Goal: Task Accomplishment & Management: Use online tool/utility

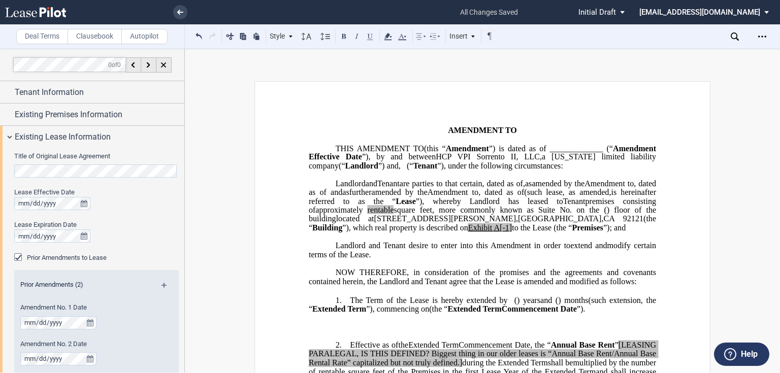
scroll to position [41, 0]
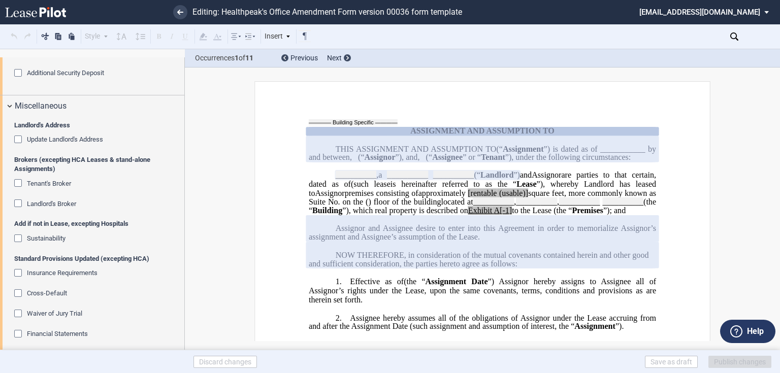
scroll to position [1189, 0]
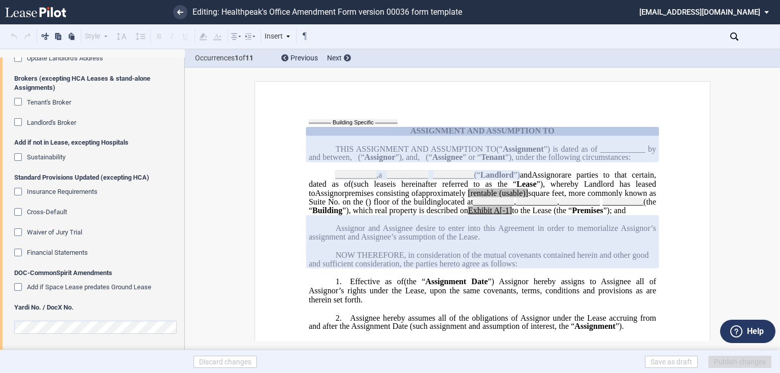
drag, startPoint x: 14, startPoint y: 173, endPoint x: 108, endPoint y: 272, distance: 136.6
click at [108, 272] on div "Landlord's Address Update Landlord's Address Brokers (excepting HCA Leases & st…" at bounding box center [92, 193] width 184 height 314
click at [370, 242] on span "Assignor and Assignee desire to enter into this Agreement in order to memoriali…" at bounding box center [484, 233] width 350 height 18
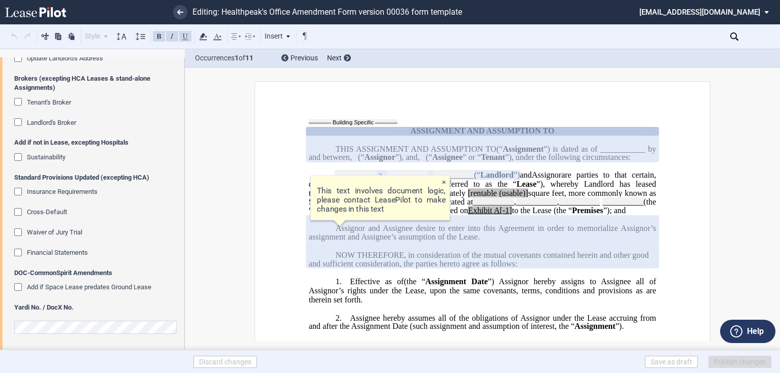
click at [406, 268] on span "NOW THEREFORE, in consideration of the mutual covenants contained herein and ot…" at bounding box center [480, 259] width 342 height 18
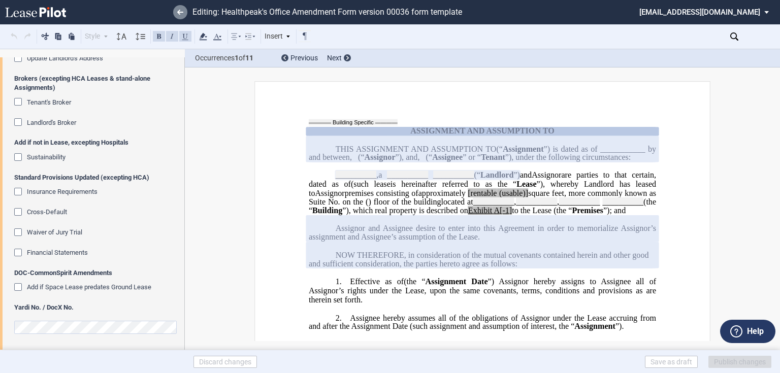
click at [185, 13] on link at bounding box center [180, 12] width 14 height 14
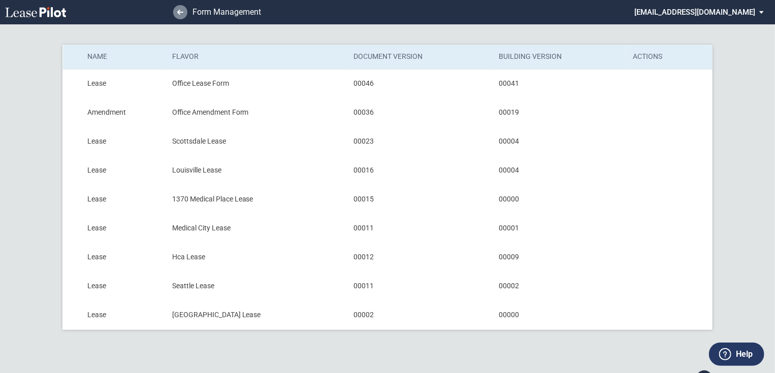
click at [178, 13] on use at bounding box center [180, 12] width 6 height 5
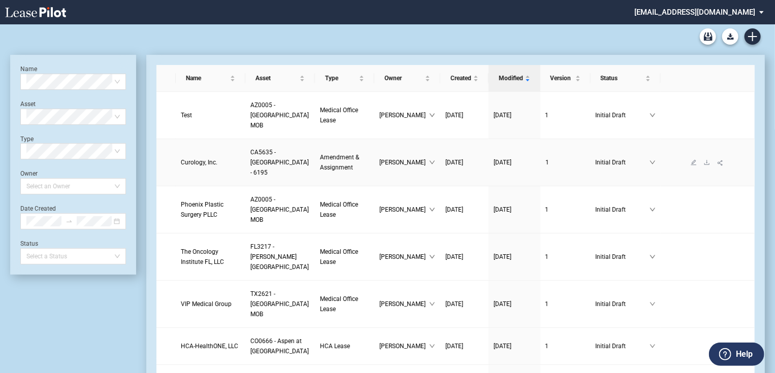
click at [207, 166] on span "Curology, Inc." at bounding box center [199, 162] width 37 height 7
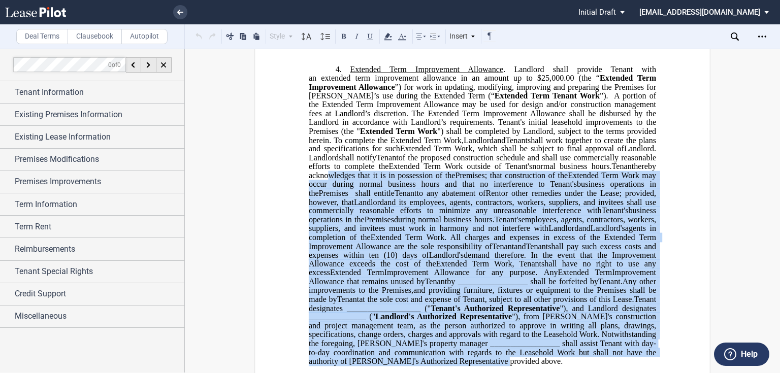
scroll to position [244, 0]
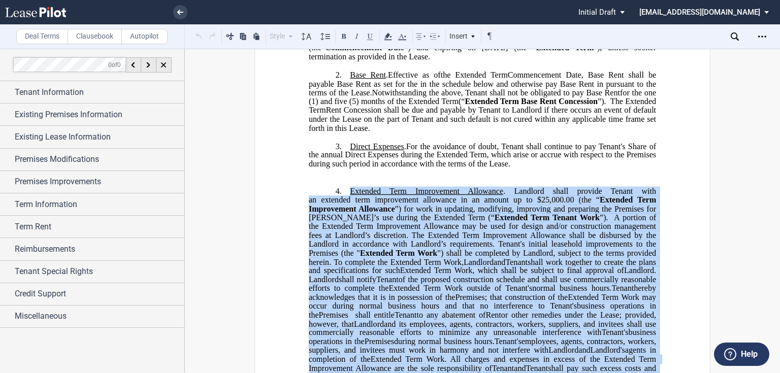
drag, startPoint x: 493, startPoint y: 256, endPoint x: 349, endPoint y: 211, distance: 151.1
click at [349, 211] on p "4. Extended Term Improvement Allowance . ﻿ Expansion Space Improvement Allowanc…" at bounding box center [483, 337] width 348 height 302
click at [399, 285] on span "Tenant" at bounding box center [387, 279] width 22 height 9
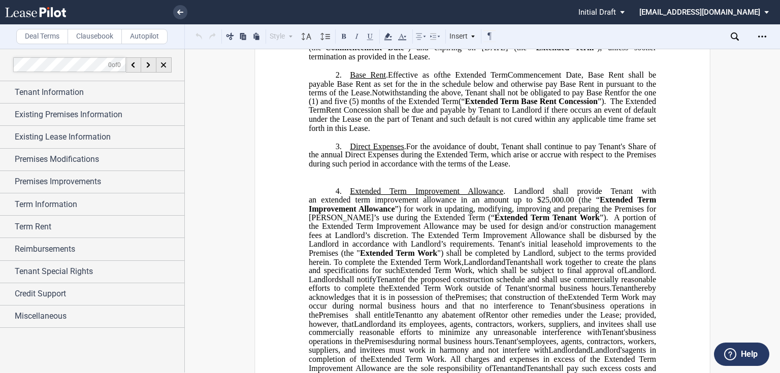
click at [403, 266] on span "") shall be completed by Landlord, subject to the terms provided herein. To com…" at bounding box center [484, 257] width 350 height 18
click at [87, 41] on label "Clausebook" at bounding box center [95, 36] width 54 height 15
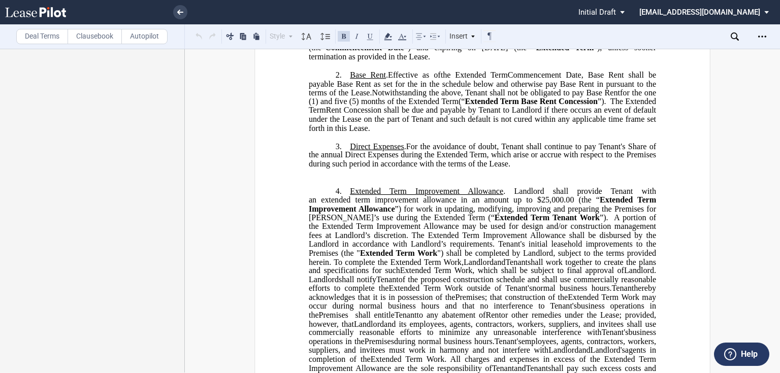
click at [55, 43] on label "Deal Terms" at bounding box center [42, 36] width 52 height 15
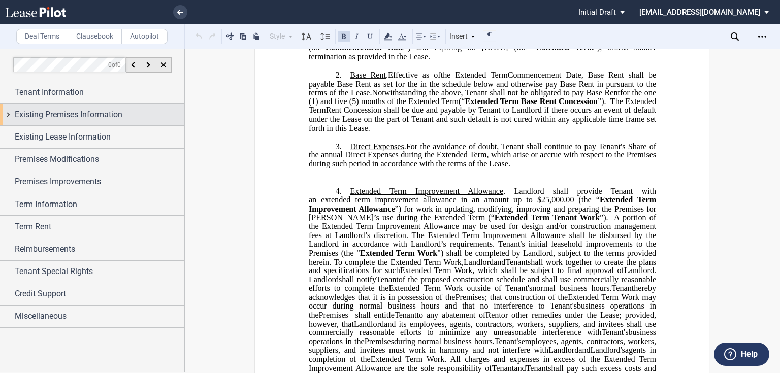
click at [10, 118] on div "Existing Premises Information" at bounding box center [92, 115] width 184 height 22
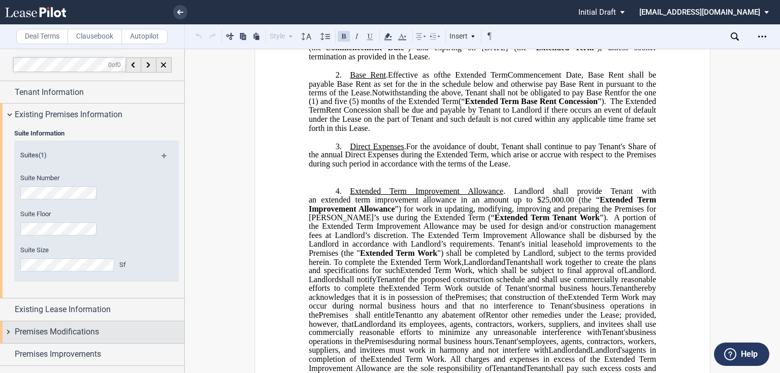
click at [4, 322] on div "Premises Modifications" at bounding box center [92, 333] width 184 height 22
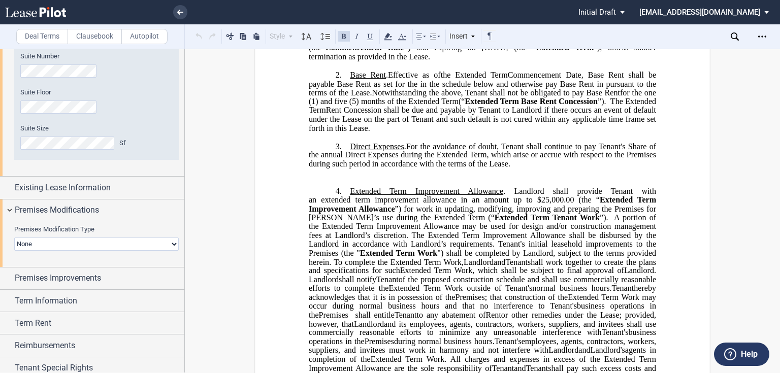
drag, startPoint x: 51, startPoint y: 245, endPoint x: 58, endPoint y: 249, distance: 8.5
click at [51, 245] on select "None Expansion Relocation" at bounding box center [96, 244] width 165 height 13
click at [14, 238] on select "None Expansion Relocation" at bounding box center [96, 244] width 165 height 13
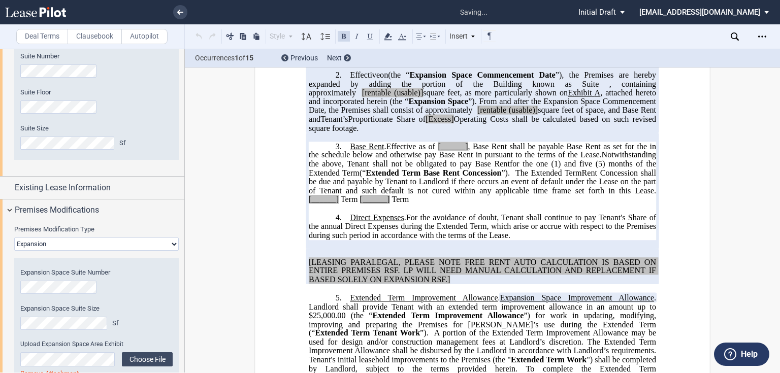
click at [111, 245] on select "None Expansion Relocation" at bounding box center [96, 244] width 165 height 13
select select "none"
click at [14, 238] on select "None Expansion Relocation" at bounding box center [96, 244] width 165 height 13
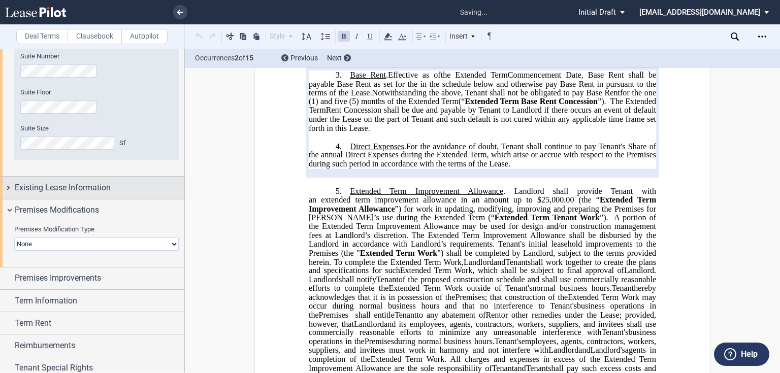
click at [84, 195] on div "Existing Lease Information" at bounding box center [92, 188] width 184 height 22
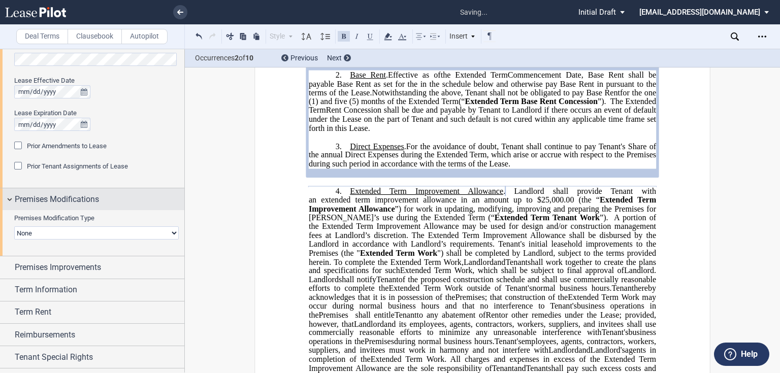
scroll to position [324, 0]
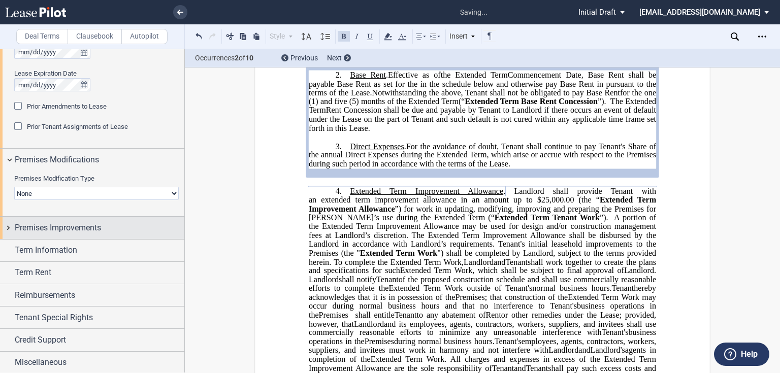
click at [66, 234] on div "Premises Improvements" at bounding box center [92, 228] width 184 height 22
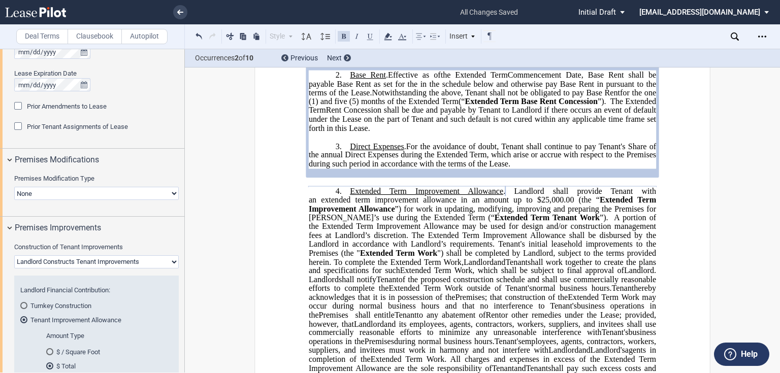
scroll to position [405, 0]
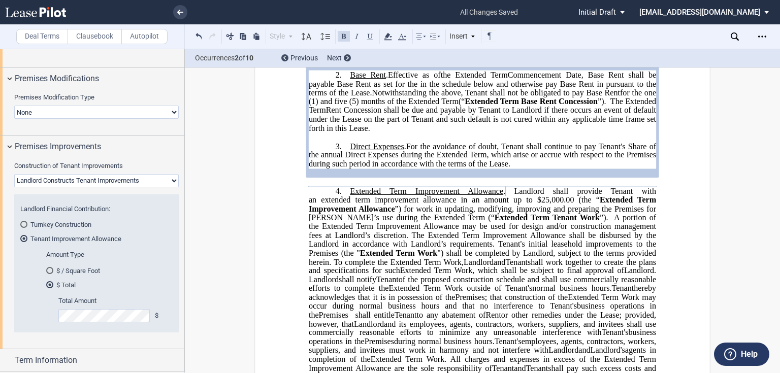
click at [112, 177] on select "Landlord Constructs Tenant Improvements Tenant Constructs Tenant Improvements "…" at bounding box center [96, 180] width 165 height 13
click at [150, 167] on label "Construction of Tenant Improvements" at bounding box center [96, 166] width 165 height 9
click at [150, 174] on select "Landlord Constructs Tenant Improvements Tenant Constructs Tenant Improvements "…" at bounding box center [96, 180] width 165 height 13
click at [10, 147] on div "Premises Improvements" at bounding box center [92, 147] width 184 height 22
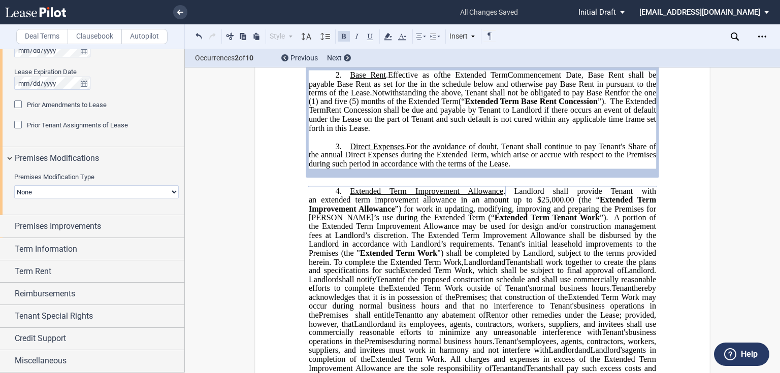
scroll to position [324, 0]
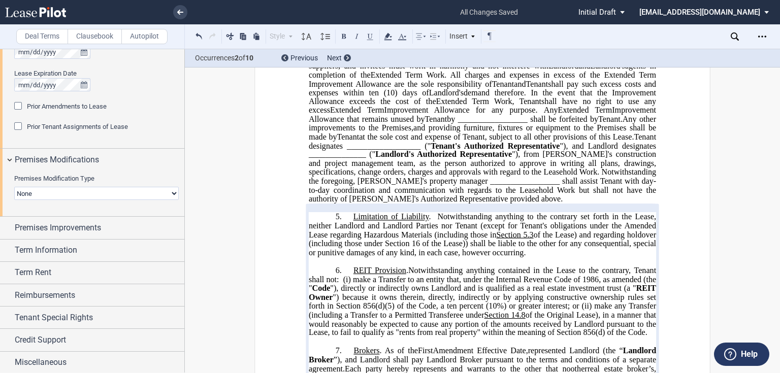
scroll to position [488, 0]
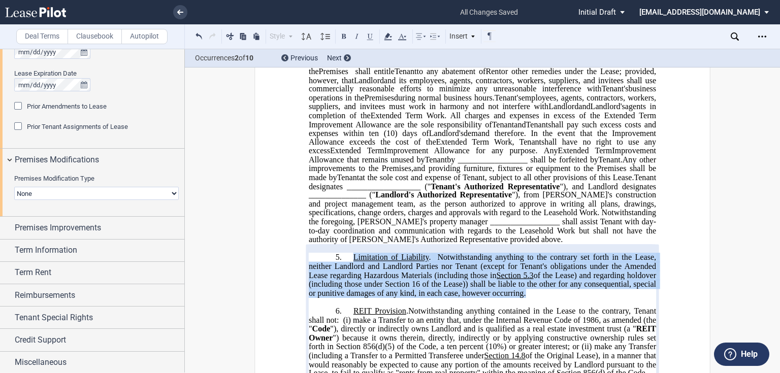
drag, startPoint x: 602, startPoint y: 311, endPoint x: 354, endPoint y: 274, distance: 250.7
click at [354, 274] on p "5. As of the ﻿ ﻿ First Amendment Effective Date, ﻿ ﻿ represented Landlord (the …" at bounding box center [483, 275] width 348 height 45
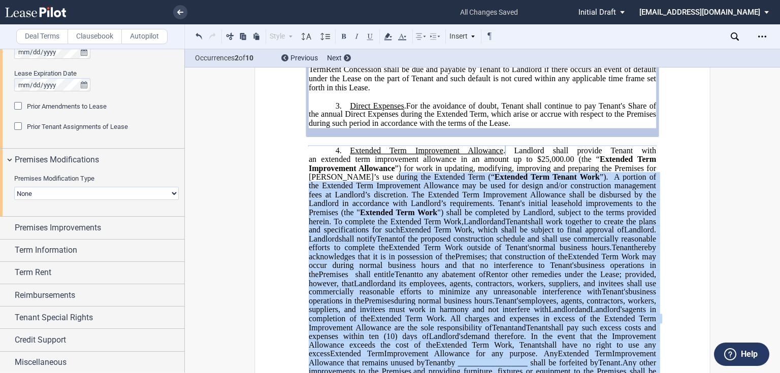
scroll to position [244, 0]
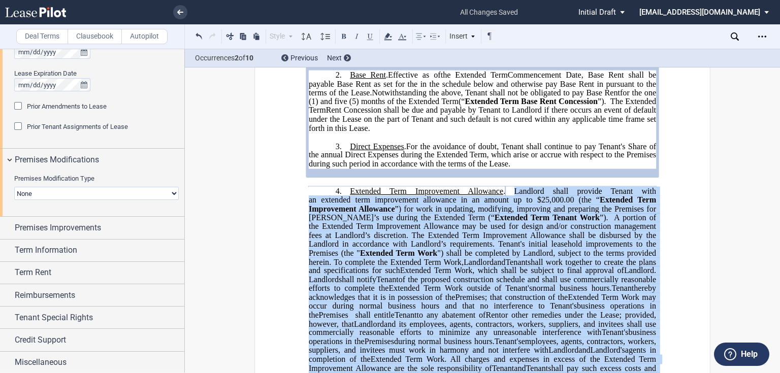
drag, startPoint x: 479, startPoint y: 257, endPoint x: 511, endPoint y: 208, distance: 58.8
click at [511, 208] on p "4. Extended Term Improvement Allowance . ﻿ Expansion Space Improvement Allowanc…" at bounding box center [483, 337] width 348 height 302
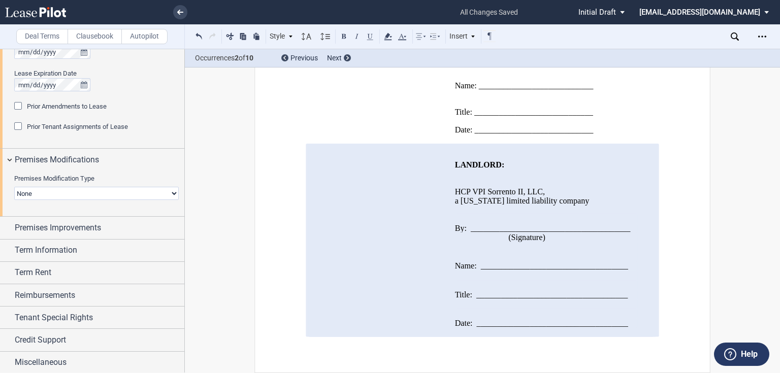
scroll to position [863, 0]
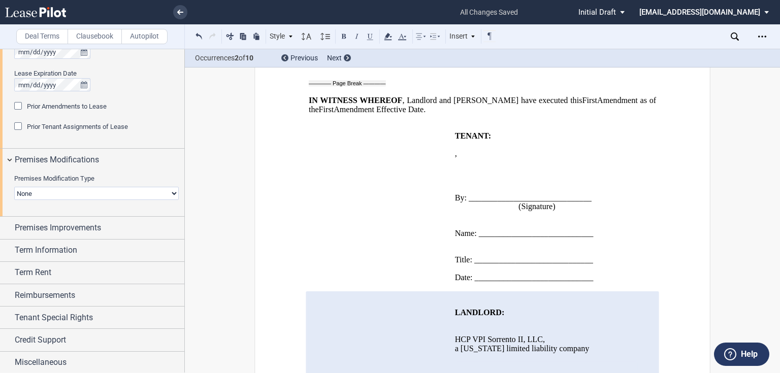
click at [112, 39] on label "Clausebook" at bounding box center [95, 36] width 54 height 15
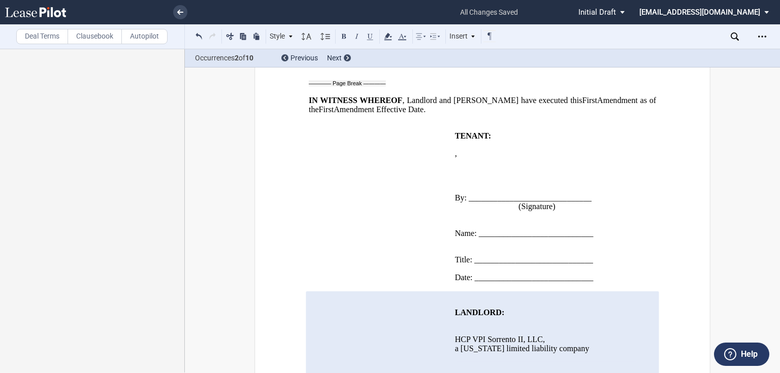
scroll to position [0, 0]
click at [55, 35] on label "Deal Terms" at bounding box center [42, 36] width 52 height 15
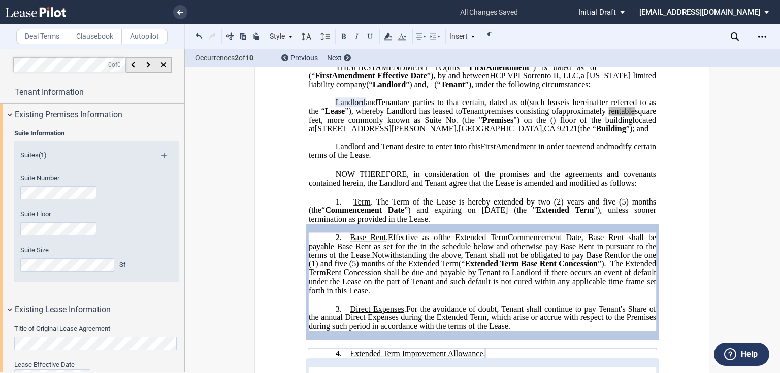
scroll to position [122, 0]
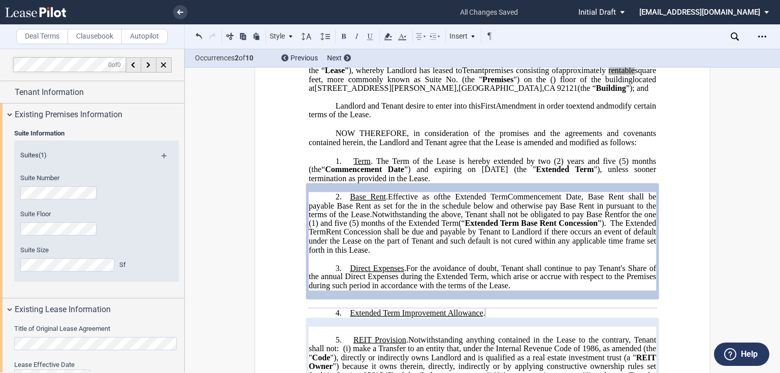
click at [370, 231] on span ", Base Rent shall be payable Base Rent as set for the in the schedule below and…" at bounding box center [484, 224] width 350 height 62
click at [476, 318] on span "Extended Term Improvement Allowance" at bounding box center [416, 312] width 133 height 9
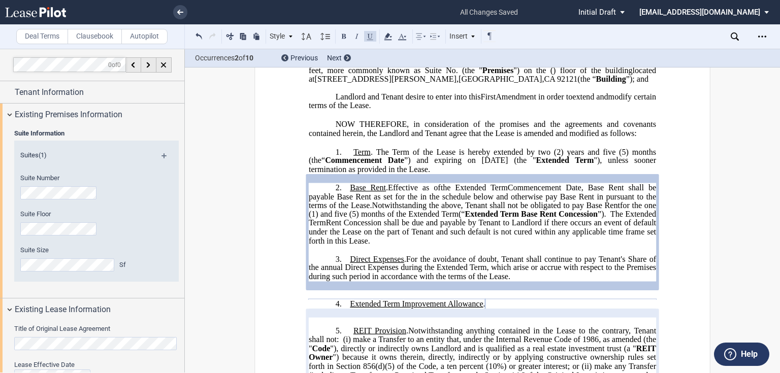
scroll to position [0, 0]
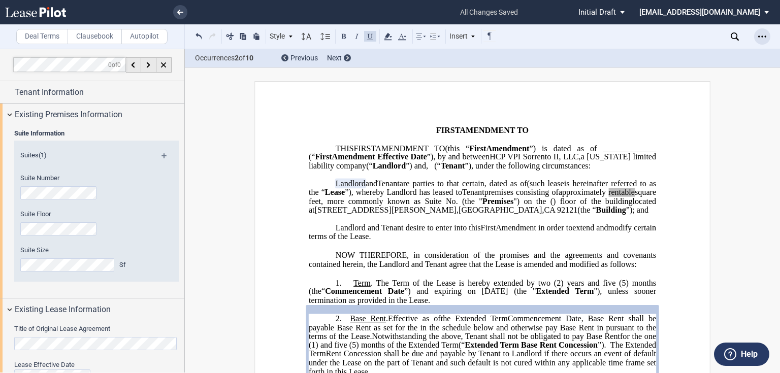
click at [759, 38] on icon "Open Lease options menu" at bounding box center [763, 37] width 8 height 8
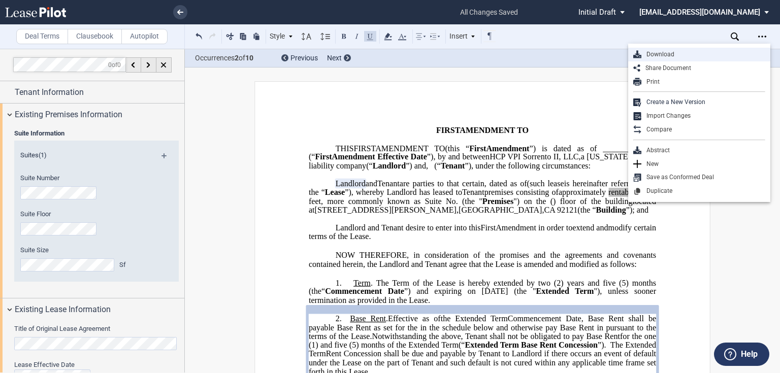
click at [672, 57] on div "Download" at bounding box center [704, 54] width 124 height 9
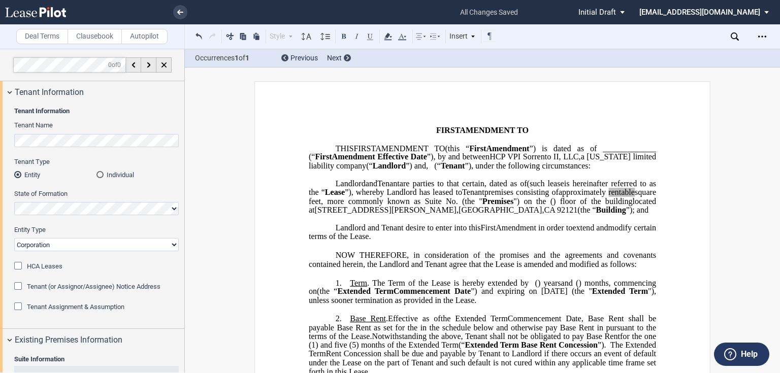
select select "landlord"
select select "number:1"
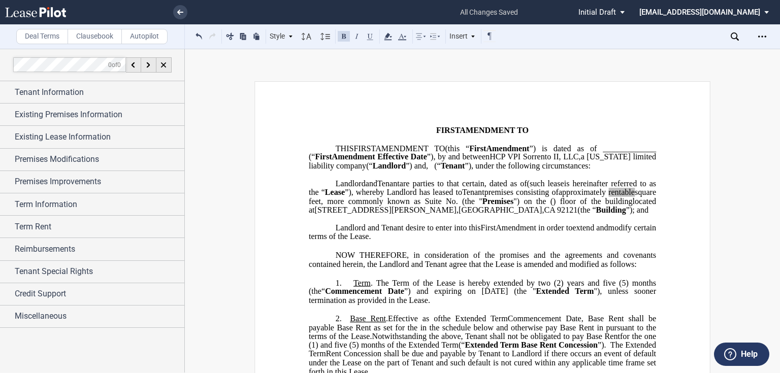
scroll to position [203, 0]
